Goal: Information Seeking & Learning: Understand process/instructions

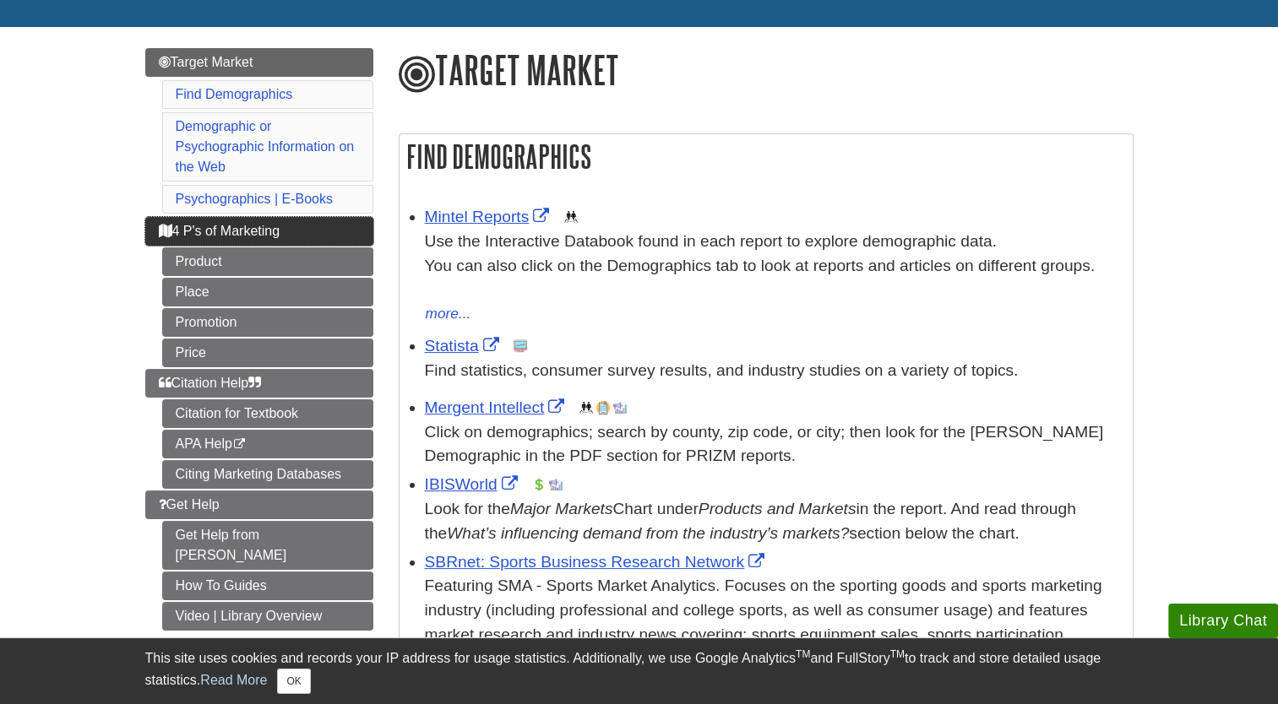
scroll to position [187, 0]
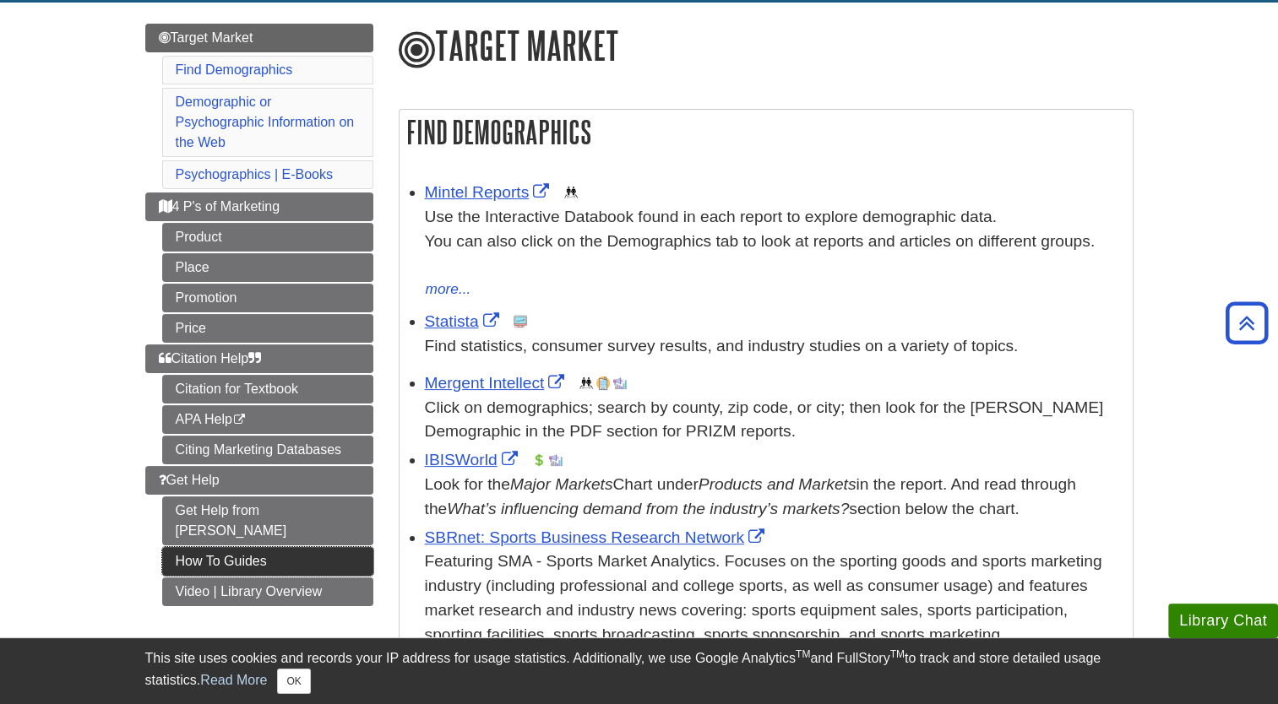
click at [257, 547] on link "How To Guides" at bounding box center [267, 561] width 211 height 29
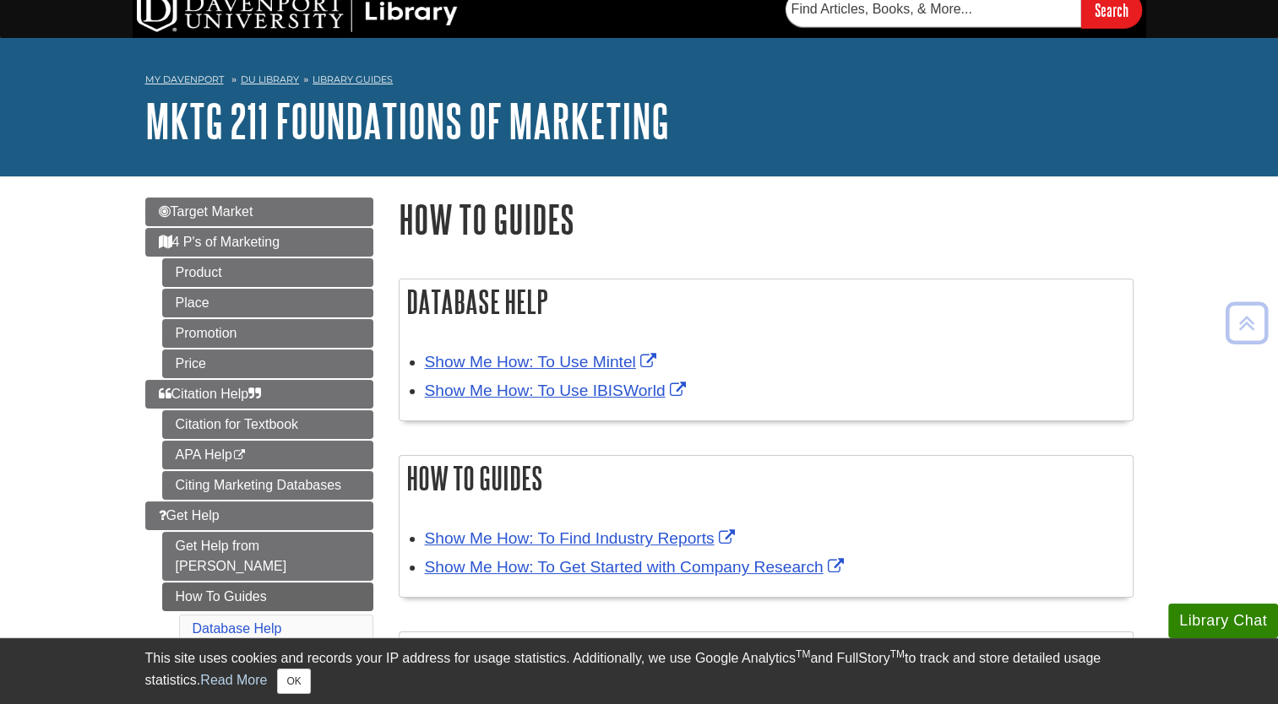
scroll to position [169, 0]
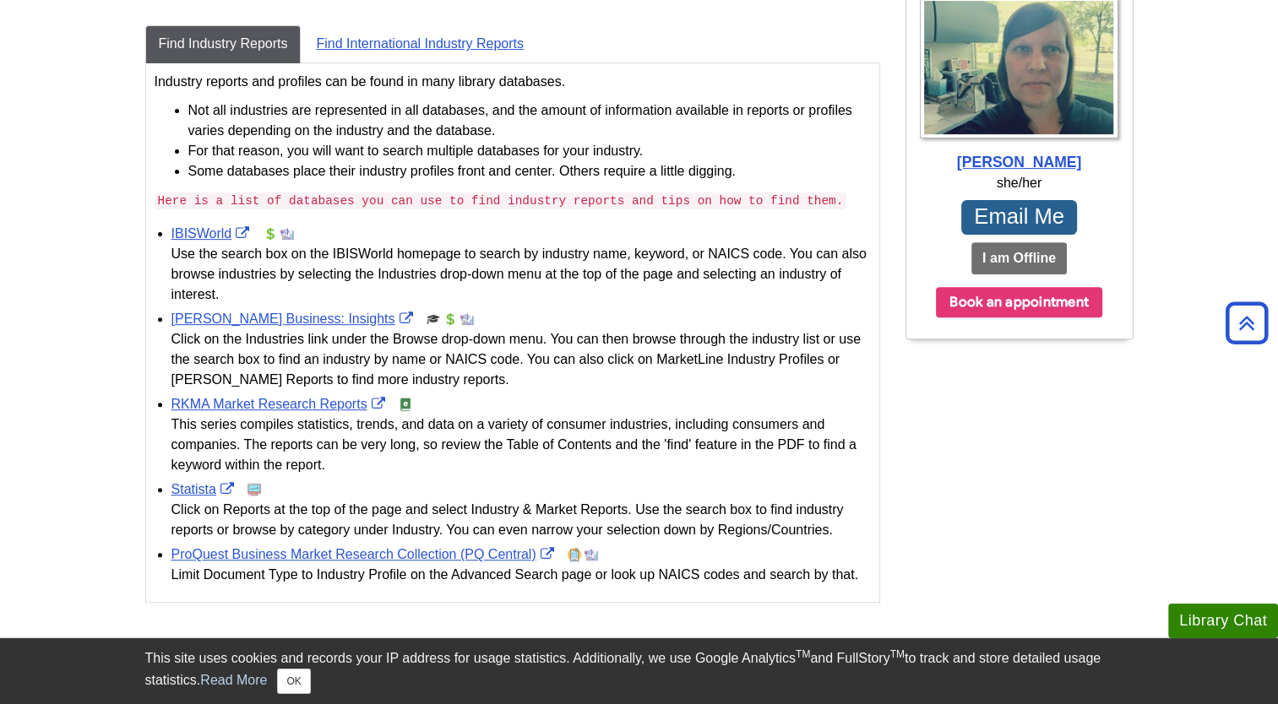
scroll to position [591, 0]
